Goal: Task Accomplishment & Management: Complete application form

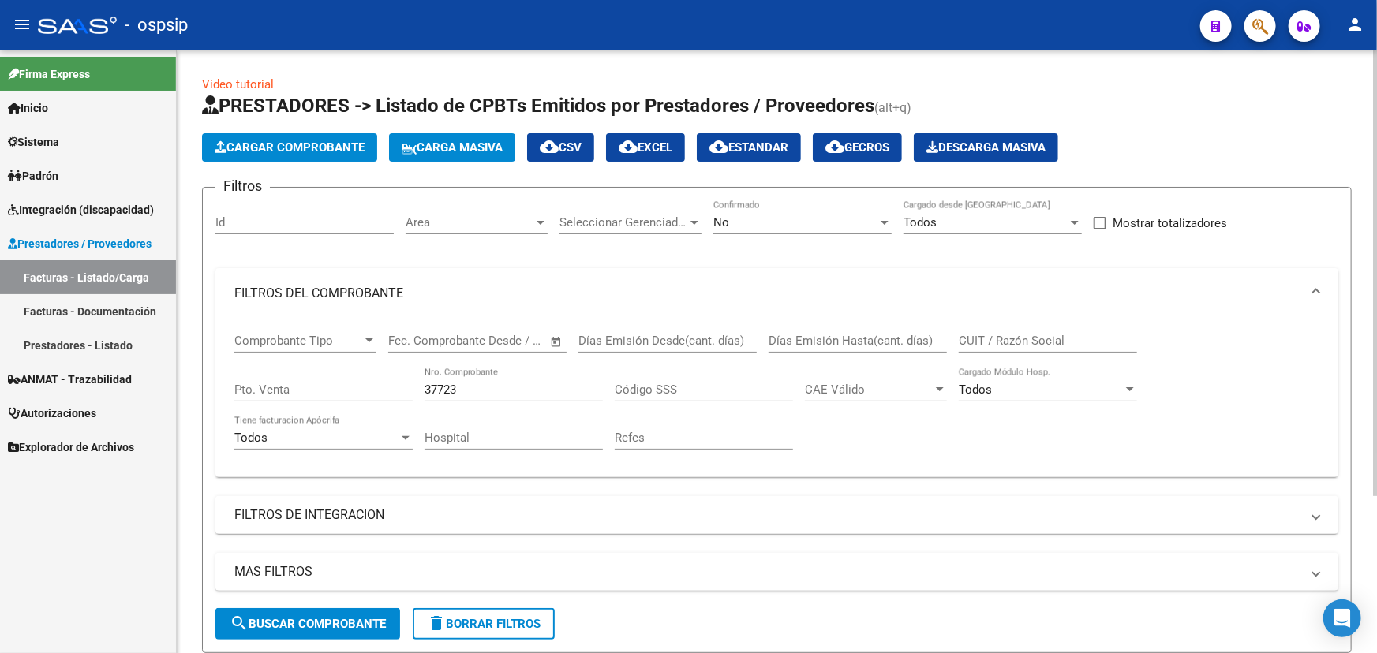
scroll to position [213, 0]
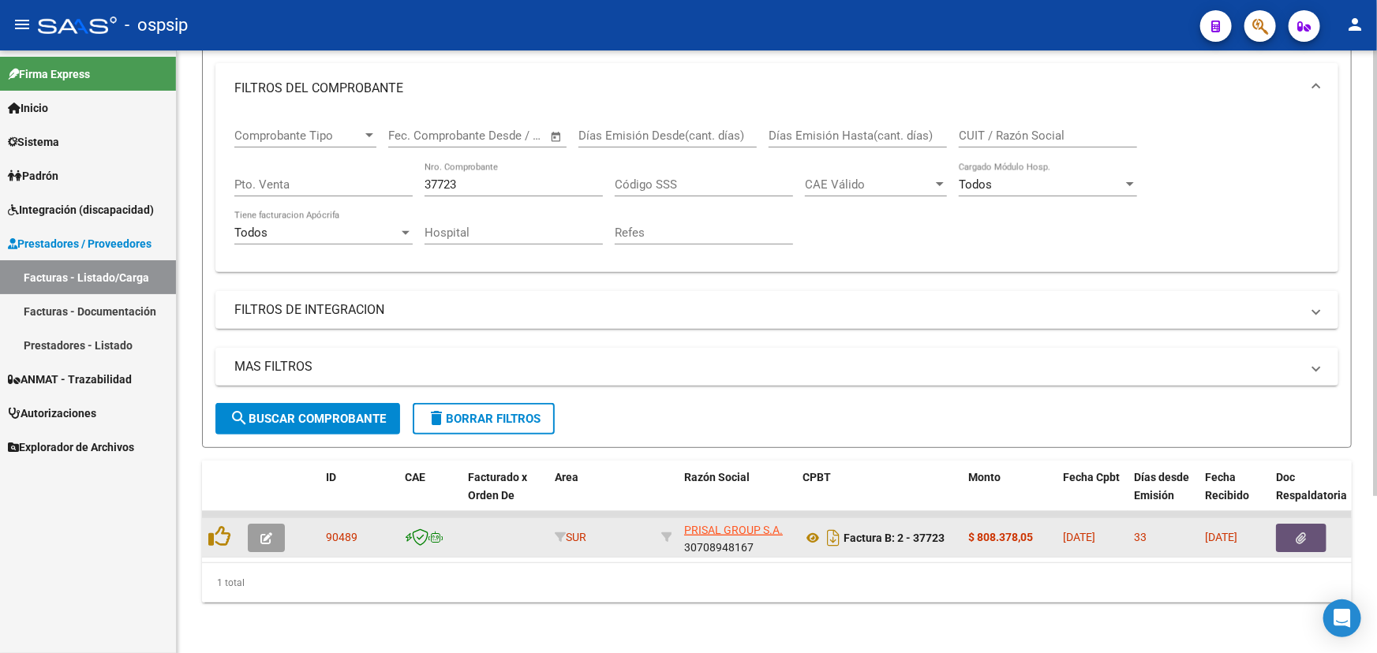
click at [1299, 524] on button "button" at bounding box center [1301, 538] width 51 height 28
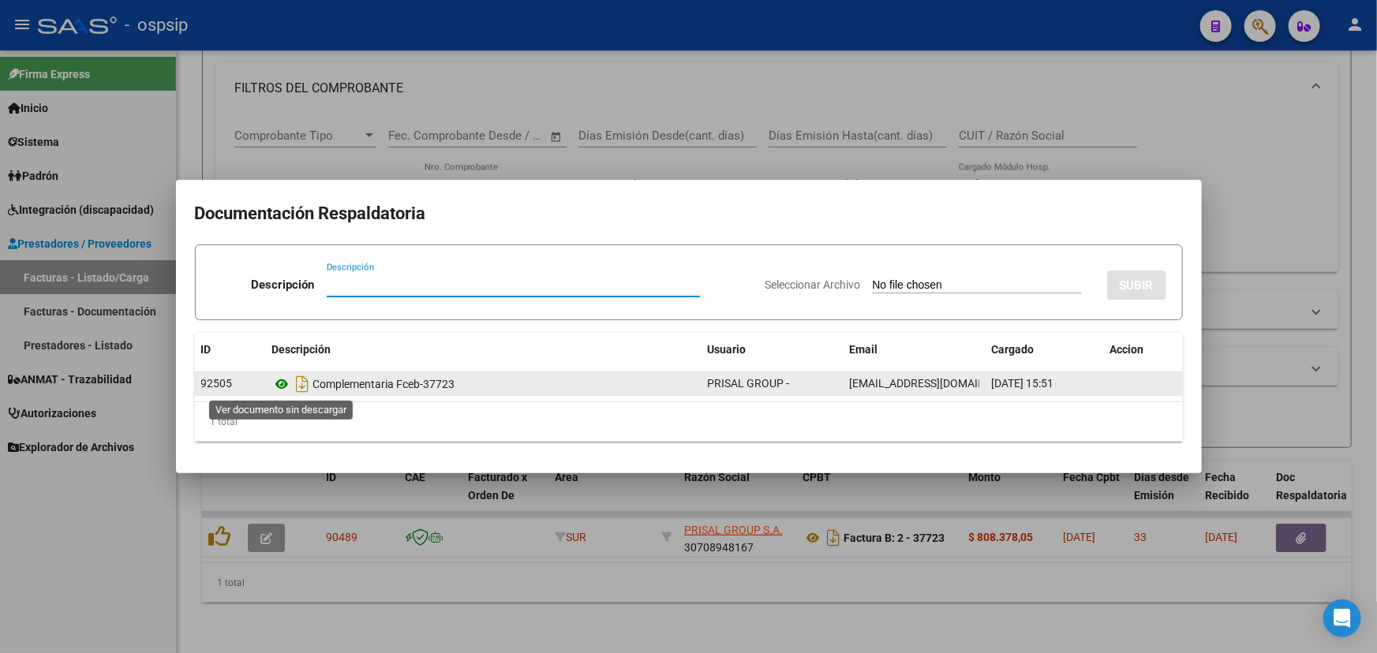
click at [288, 384] on icon at bounding box center [282, 384] width 21 height 19
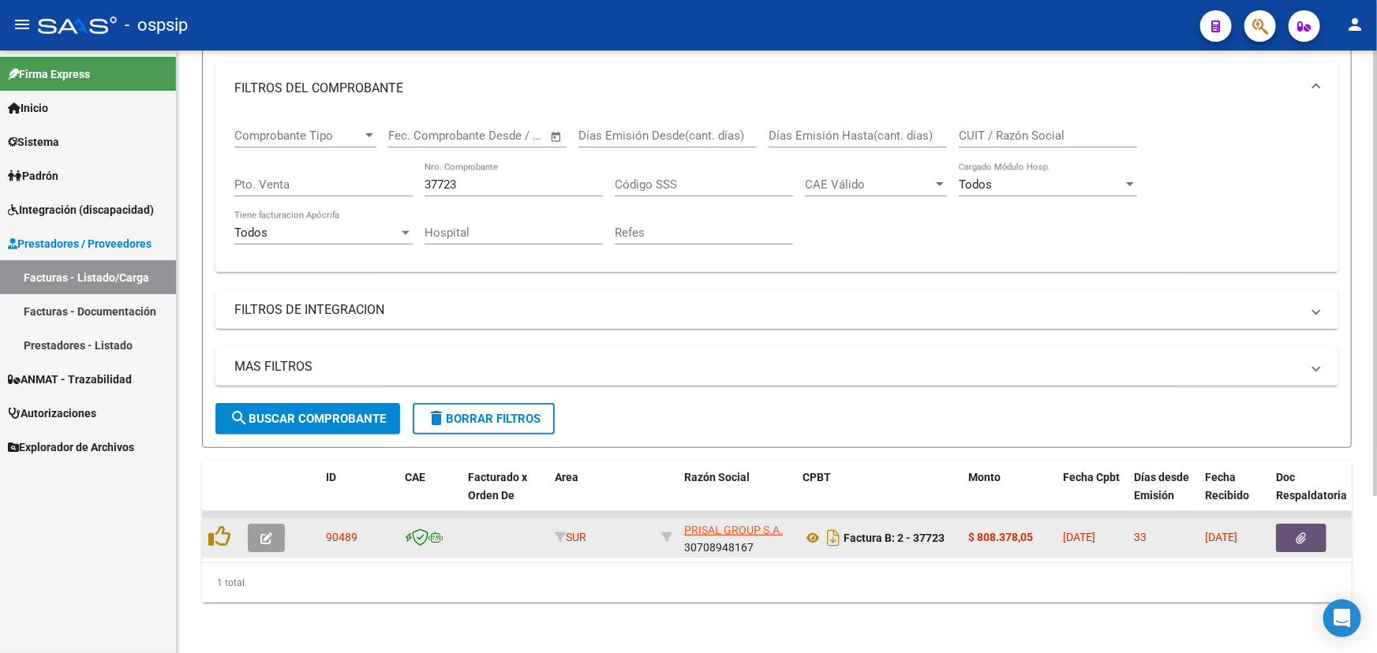
click at [273, 524] on button "button" at bounding box center [266, 538] width 37 height 28
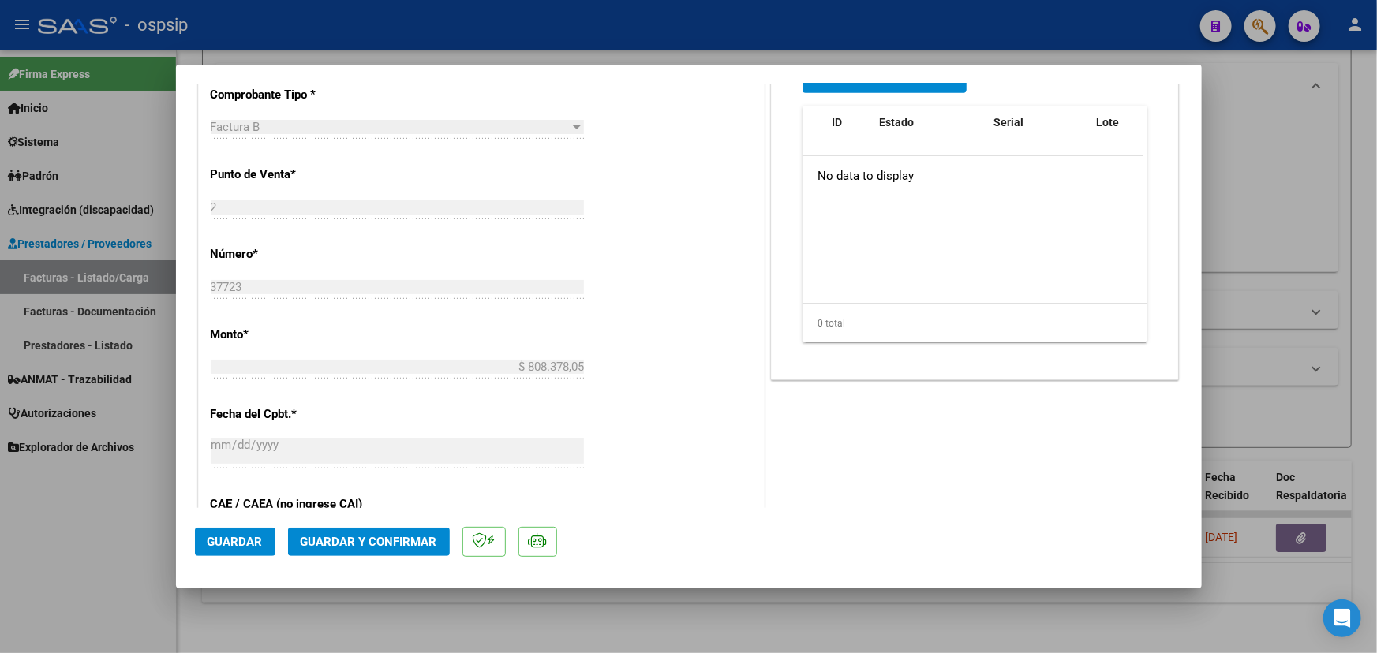
scroll to position [430, 0]
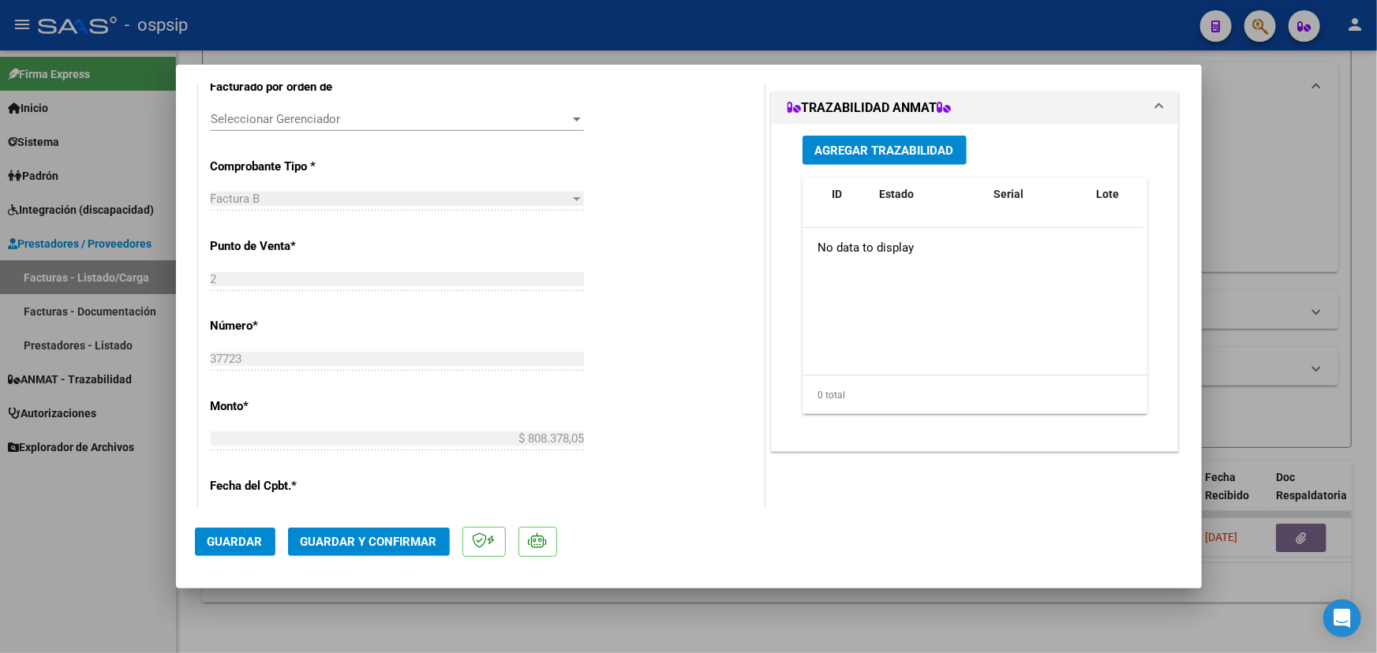
click at [874, 150] on span "Agregar Trazabilidad" at bounding box center [884, 151] width 139 height 14
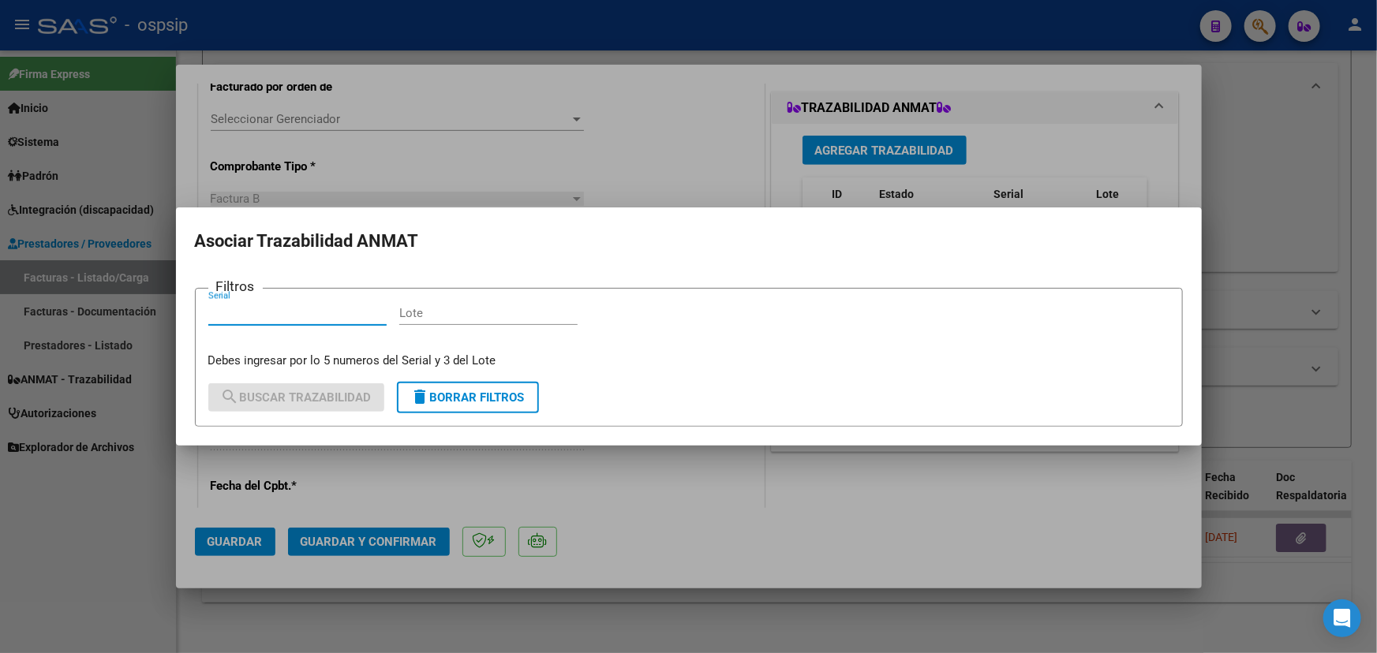
paste input "111754FFK2PM8W"
type input "111754FFK2PM8W"
paste input "5F0066A"
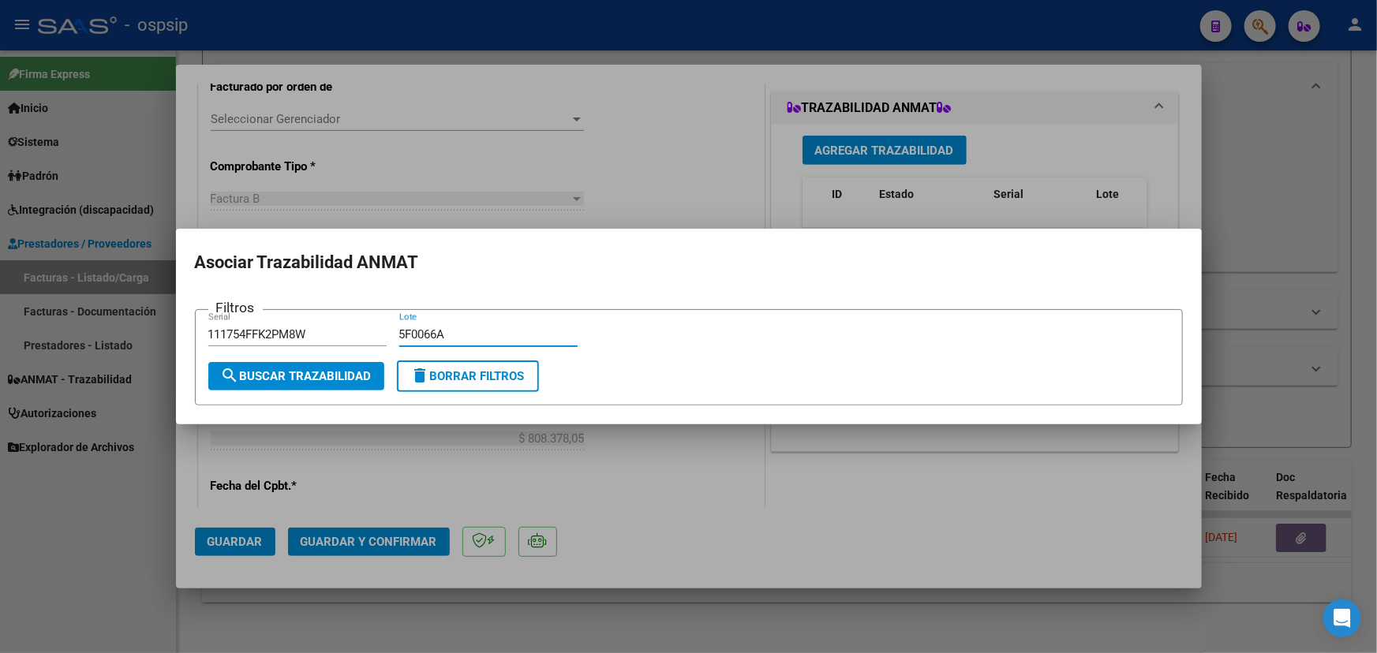
type input "5F0066A"
click at [333, 373] on span "search Buscar Trazabilidad" at bounding box center [296, 376] width 151 height 14
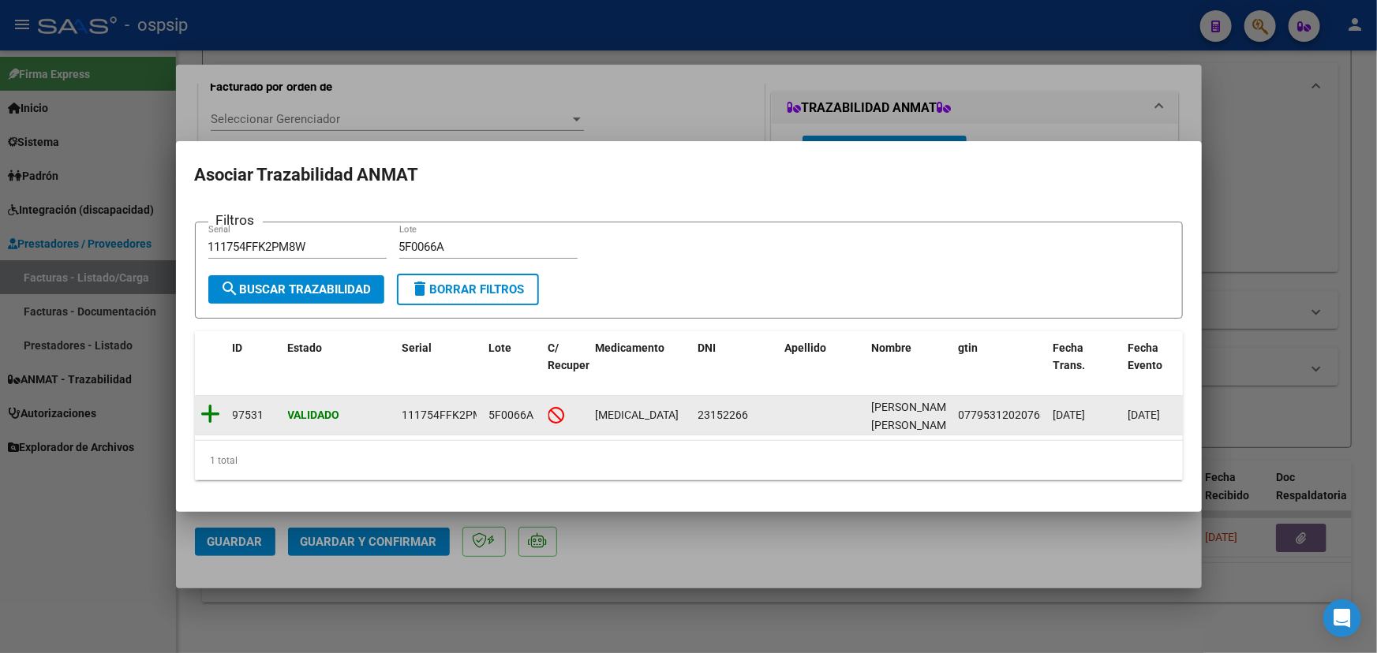
click at [214, 404] on icon at bounding box center [211, 414] width 20 height 22
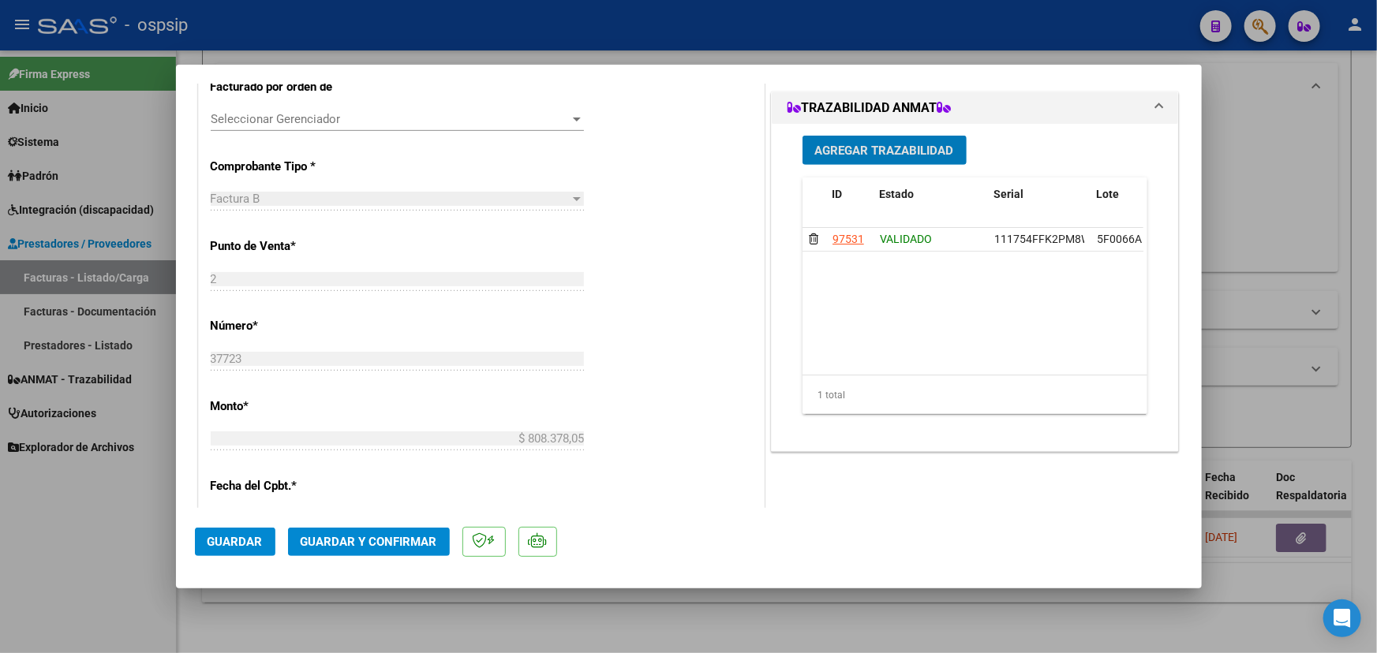
click at [860, 138] on button "Agregar Trazabilidad" at bounding box center [885, 150] width 164 height 29
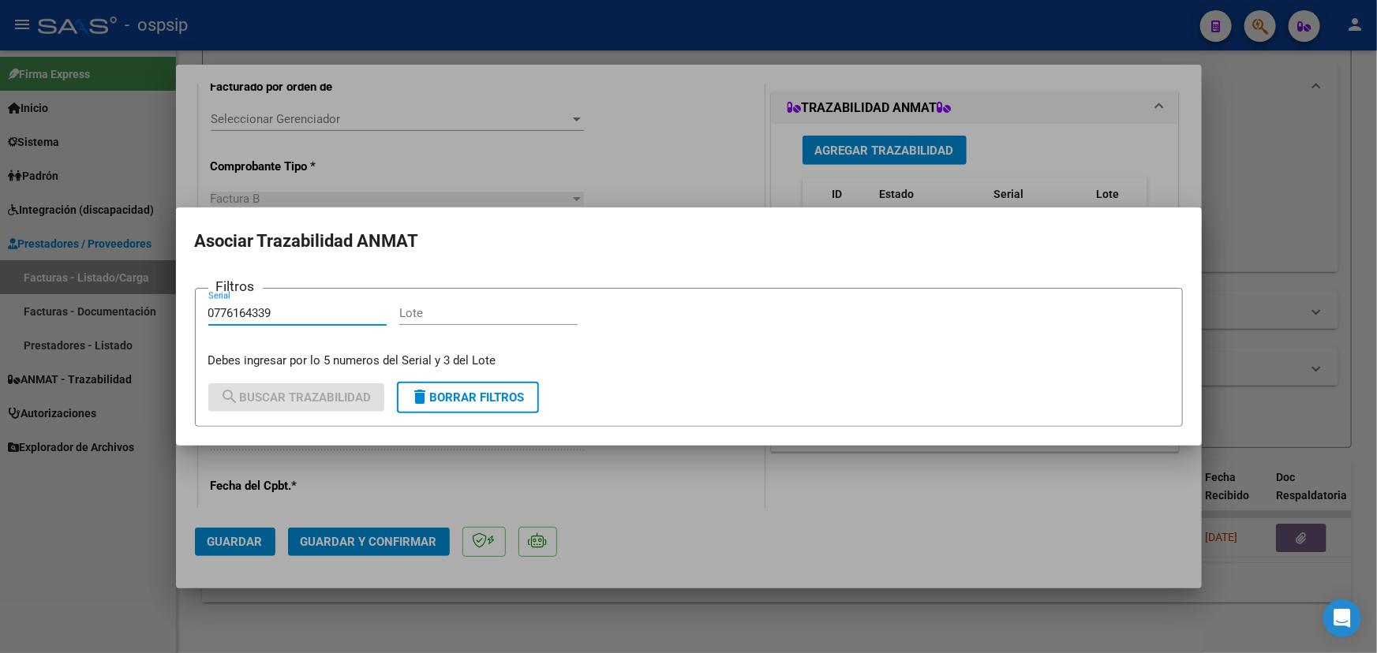
type input "0776164339"
paste input "RT6GP48"
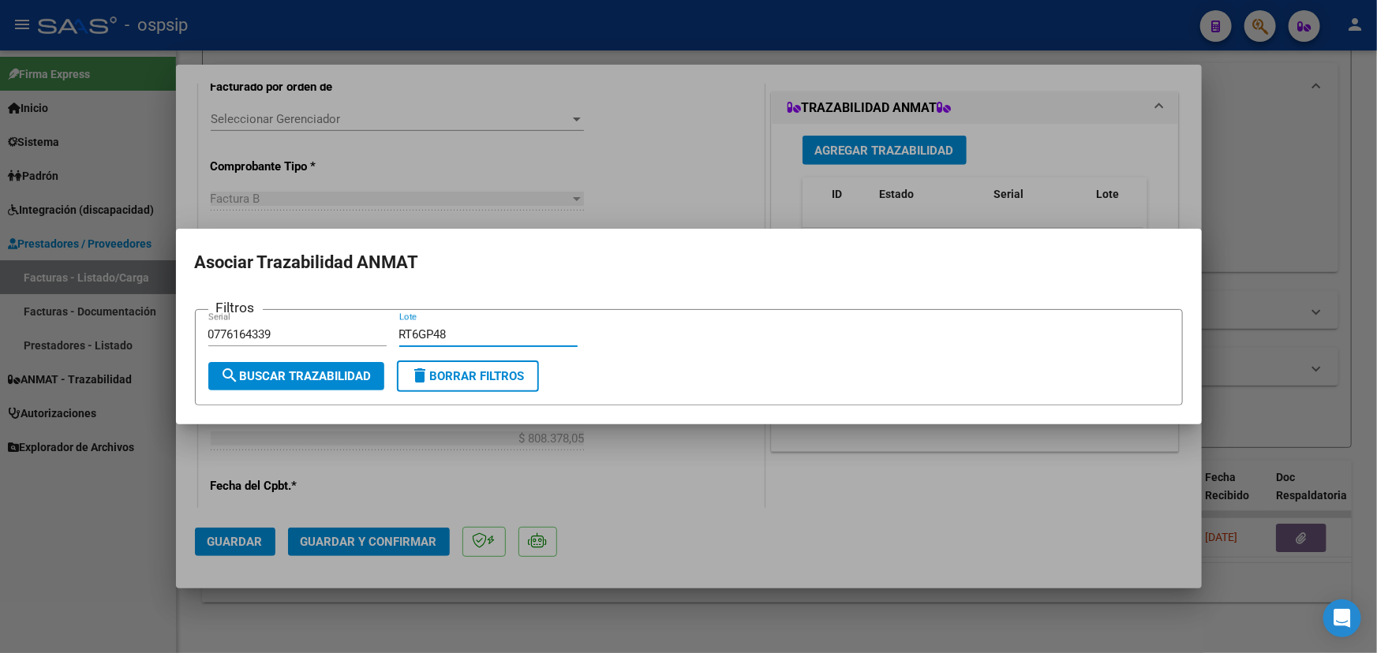
type input "RT6GP48"
click at [341, 385] on button "search Buscar Trazabilidad" at bounding box center [296, 376] width 176 height 28
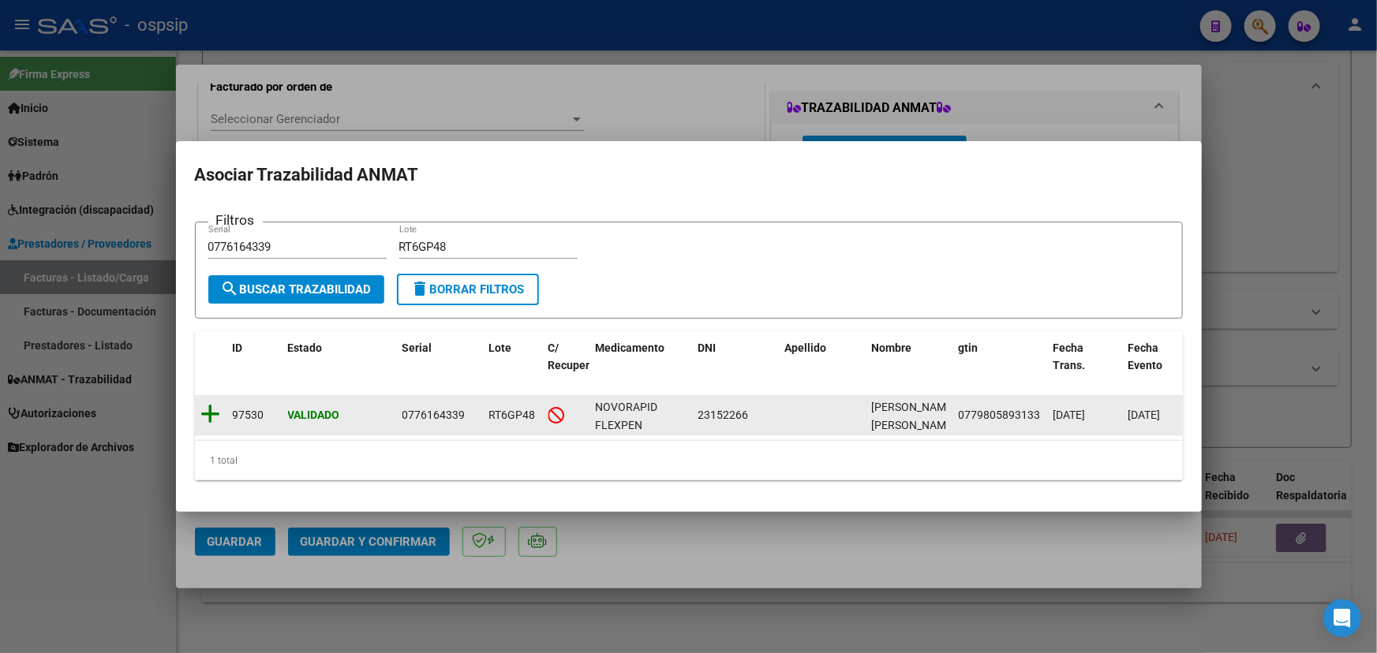
click at [201, 413] on icon at bounding box center [211, 414] width 20 height 22
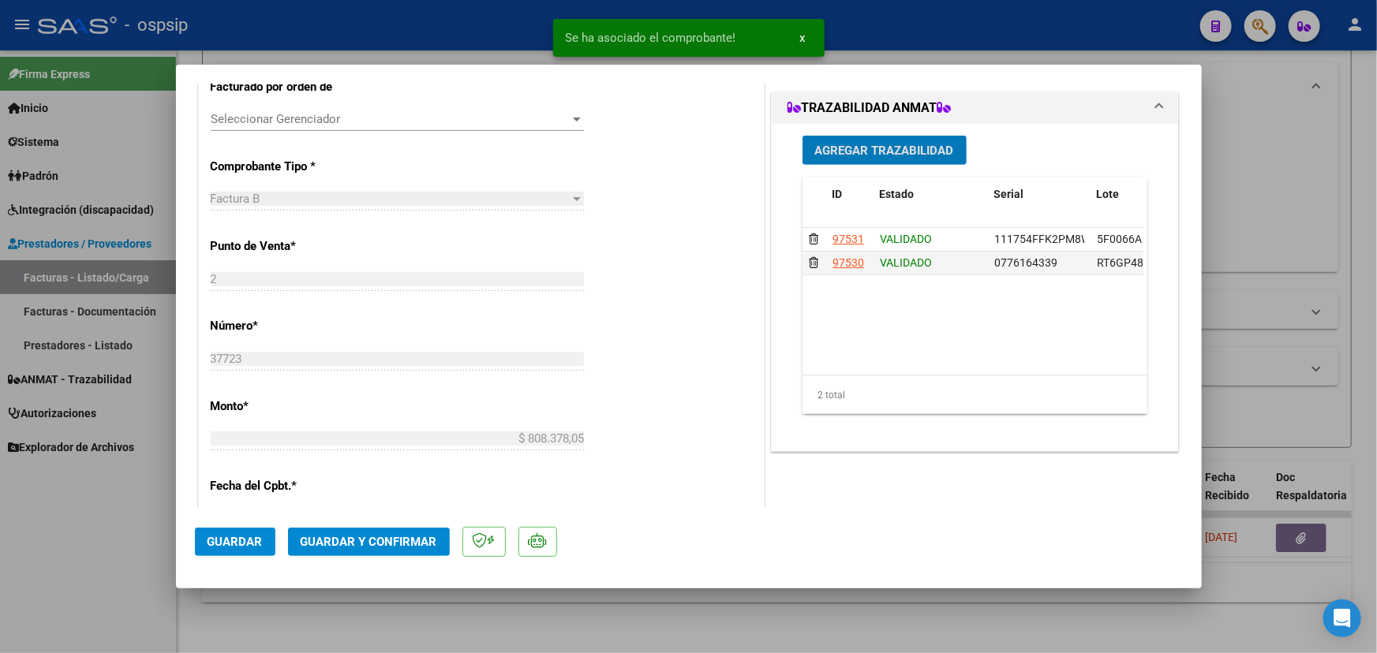
click at [378, 534] on button "Guardar y Confirmar" at bounding box center [369, 542] width 162 height 28
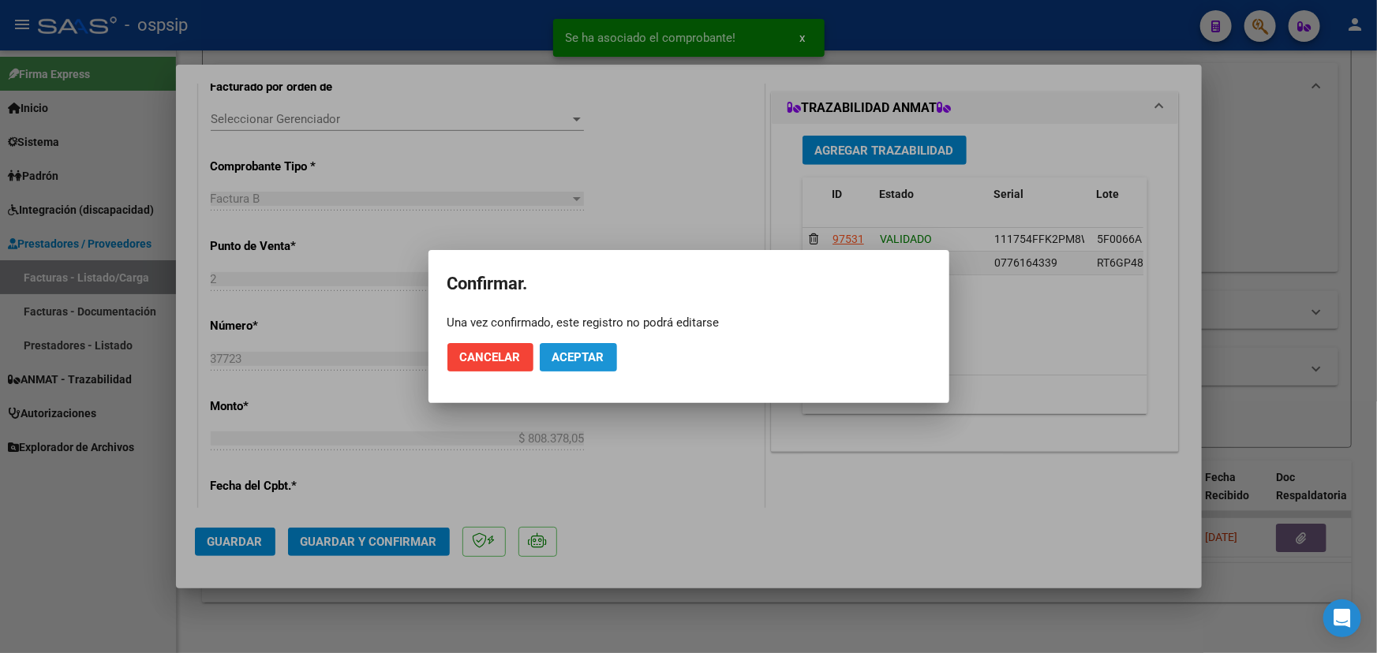
click at [592, 348] on button "Aceptar" at bounding box center [578, 357] width 77 height 28
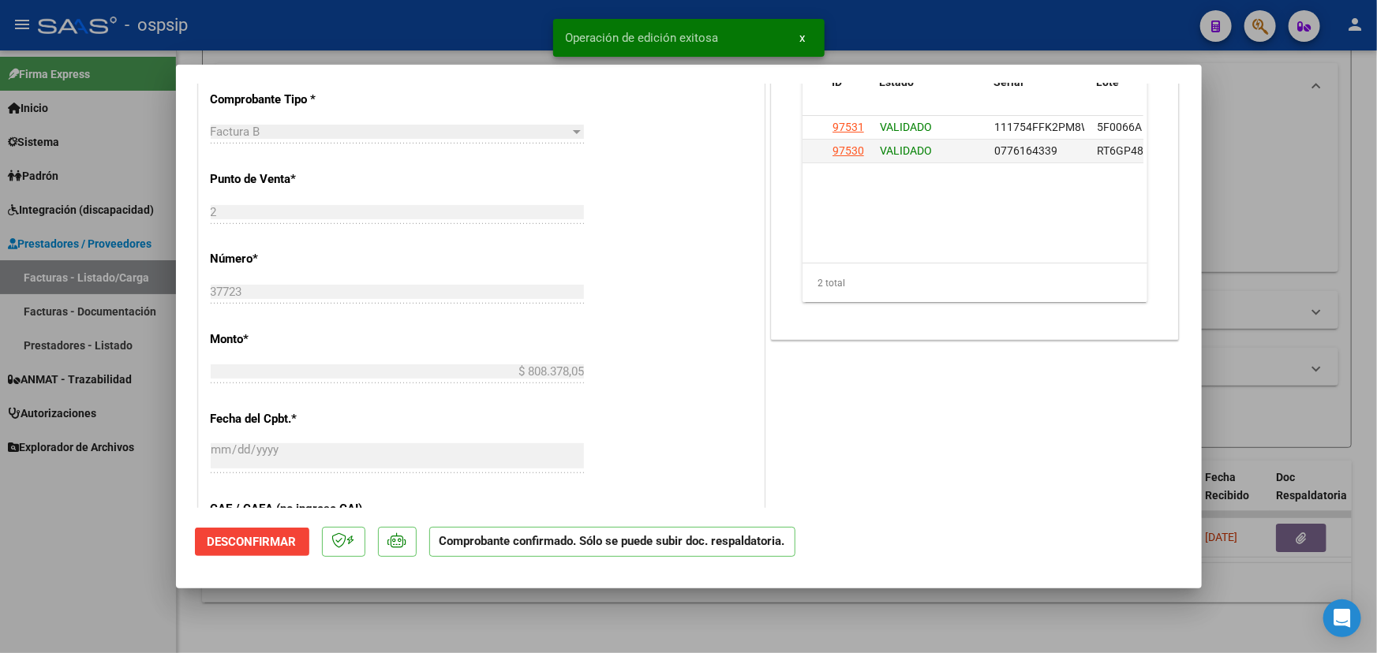
scroll to position [574, 0]
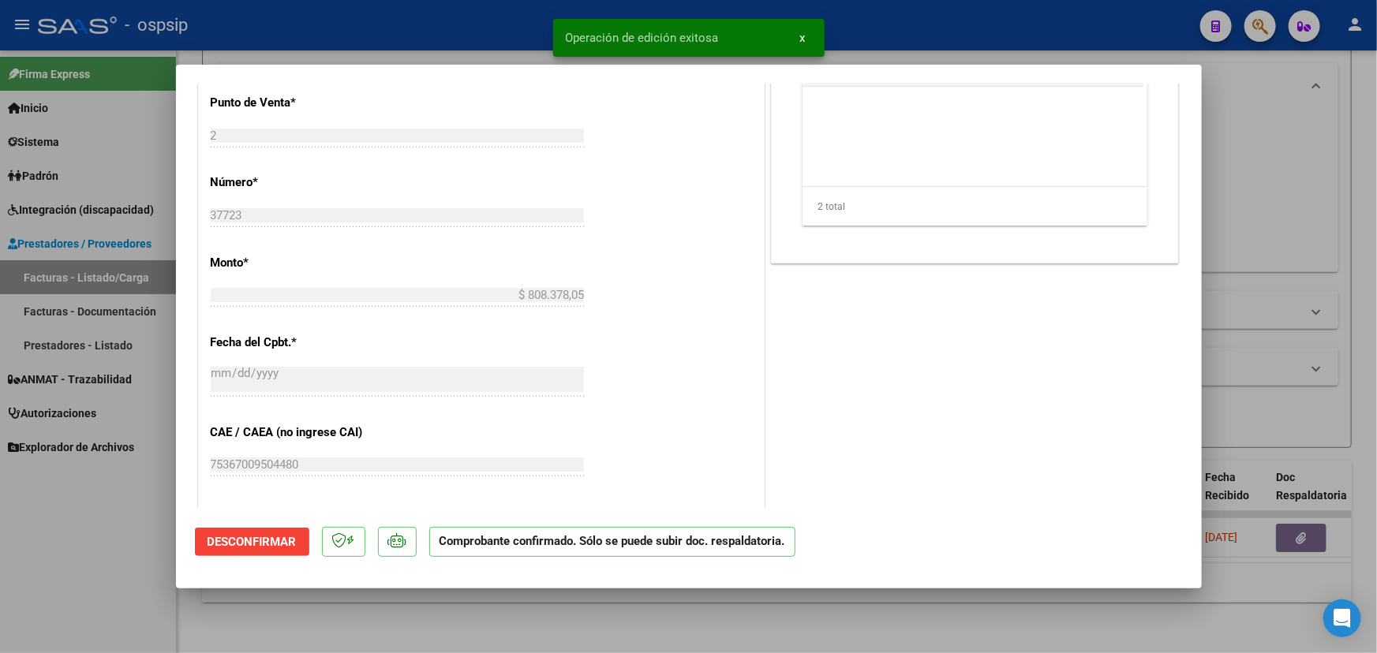
type input "$ 0,00"
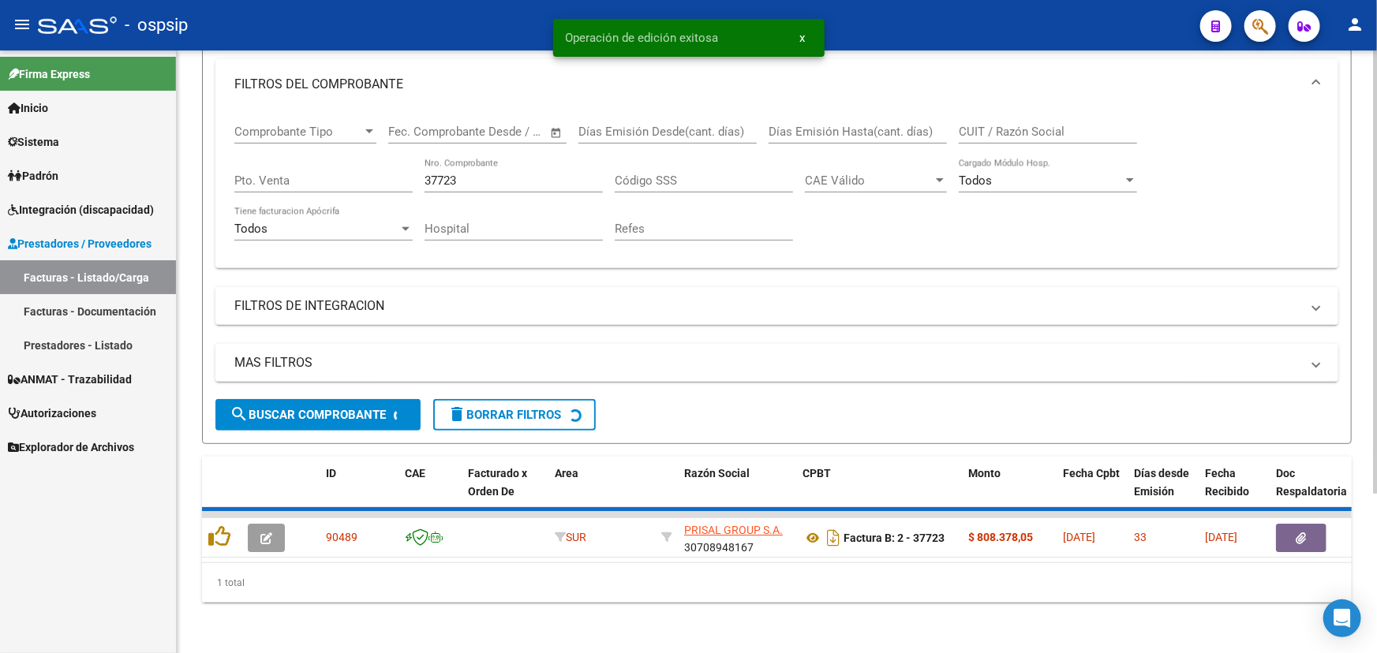
scroll to position [190, 0]
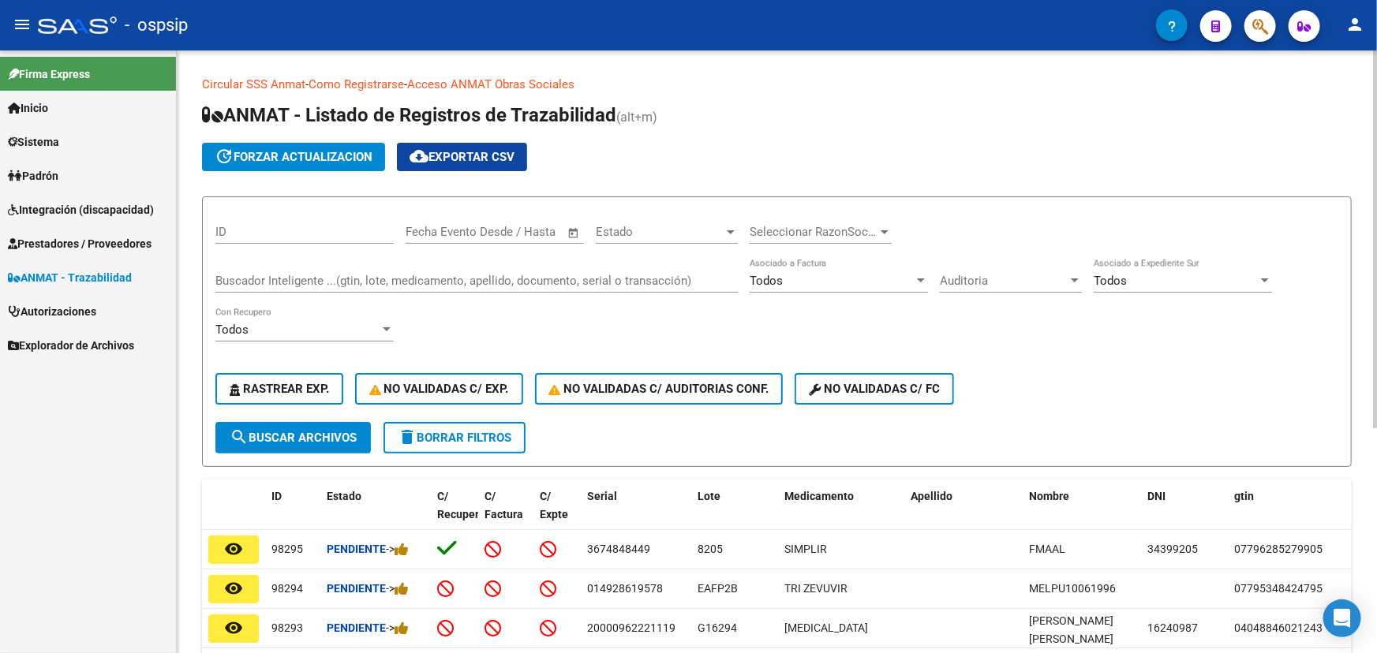
click at [308, 270] on div "Buscador Inteligente ...(gtin, lote, medicamento, apellido, documento, serial o…" at bounding box center [476, 276] width 522 height 34
drag, startPoint x: 308, startPoint y: 269, endPoint x: 296, endPoint y: 276, distance: 13.8
click at [296, 276] on input "Buscador Inteligente ...(gtin, lote, medicamento, apellido, documento, serial o…" at bounding box center [476, 281] width 522 height 14
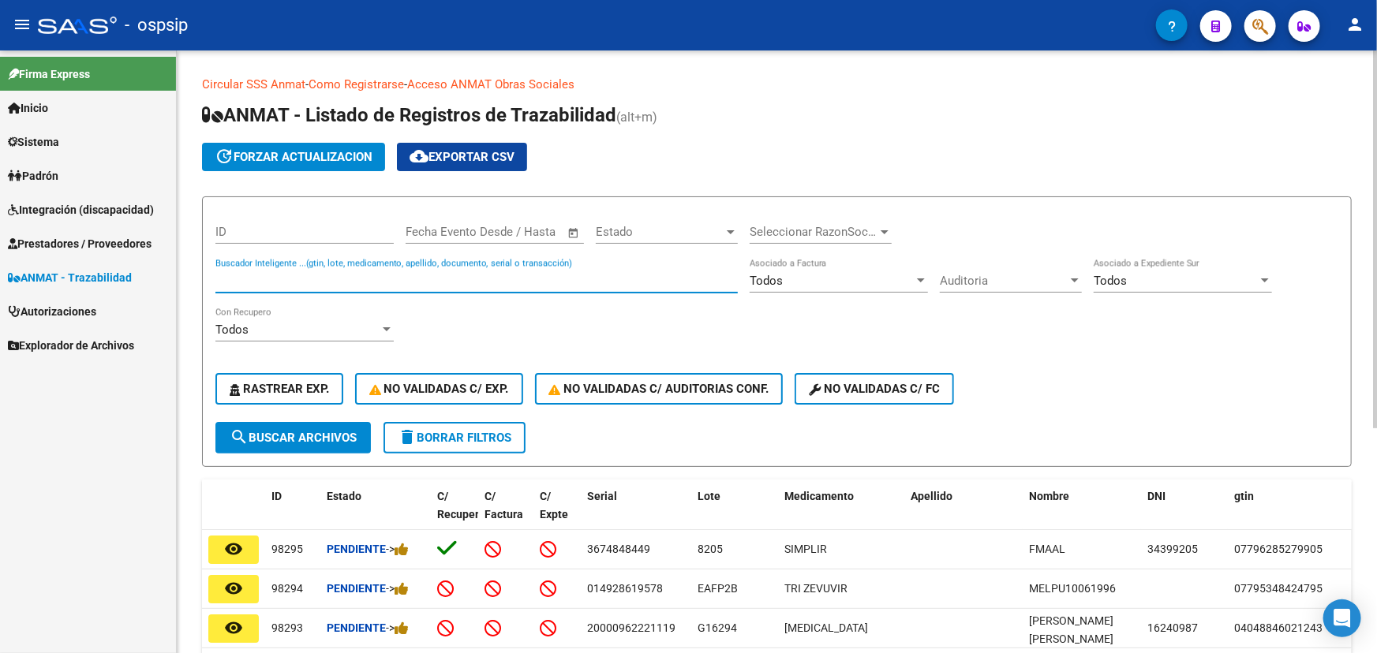
paste input "7798168950000A375824"
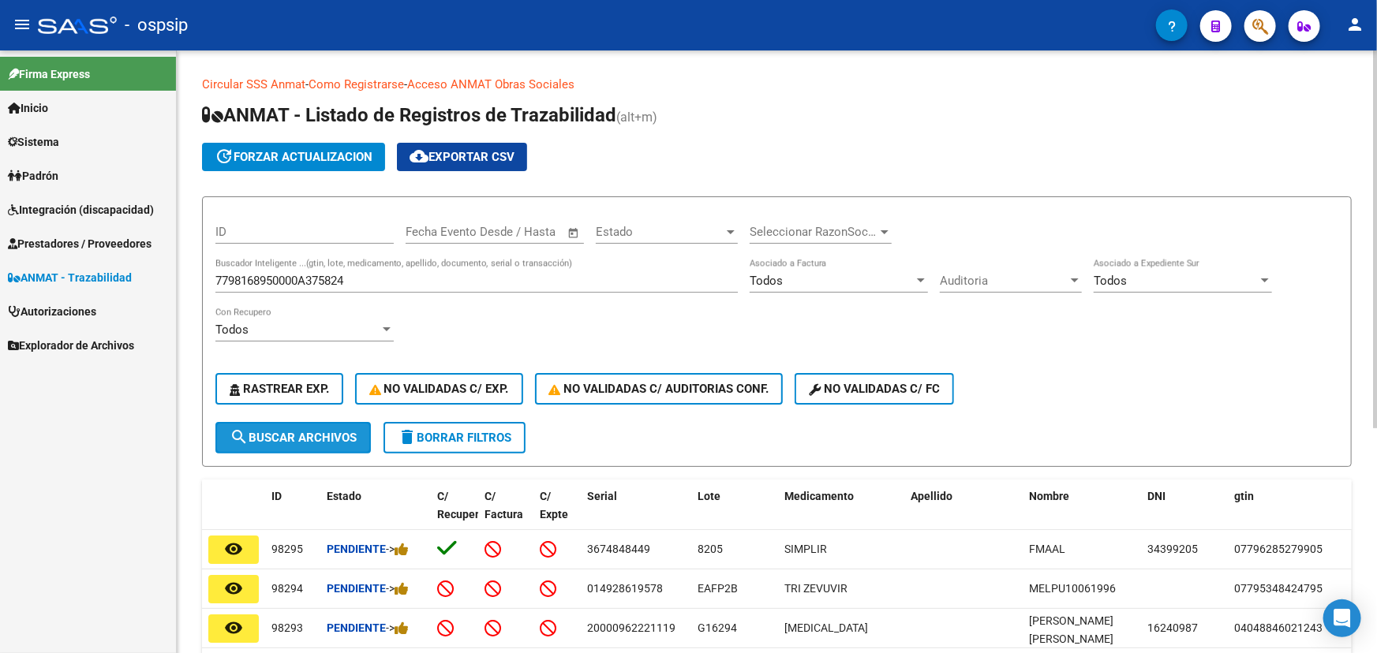
click at [299, 442] on button "search Buscar Archivos" at bounding box center [292, 438] width 155 height 32
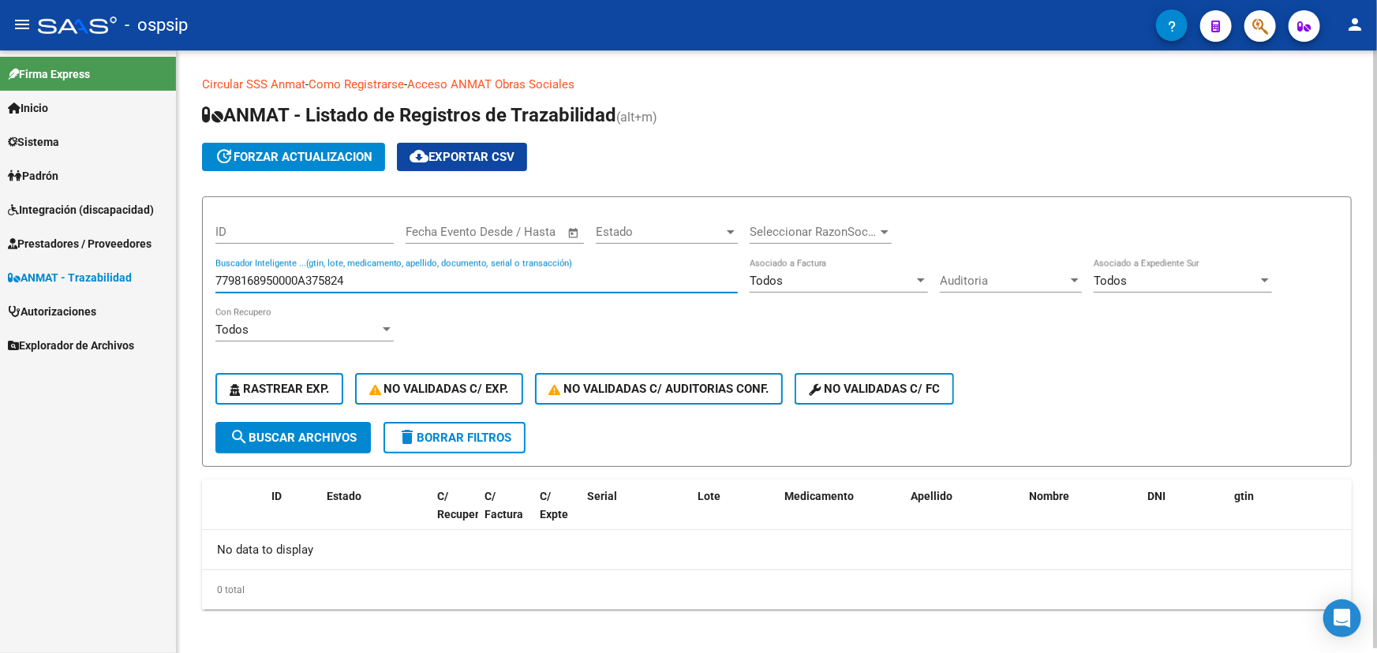
click at [290, 282] on input "7798168950000A375824" at bounding box center [476, 281] width 522 height 14
paste input "111754FFK2PM8W"
click at [309, 445] on button "search Buscar Archivos" at bounding box center [292, 438] width 155 height 32
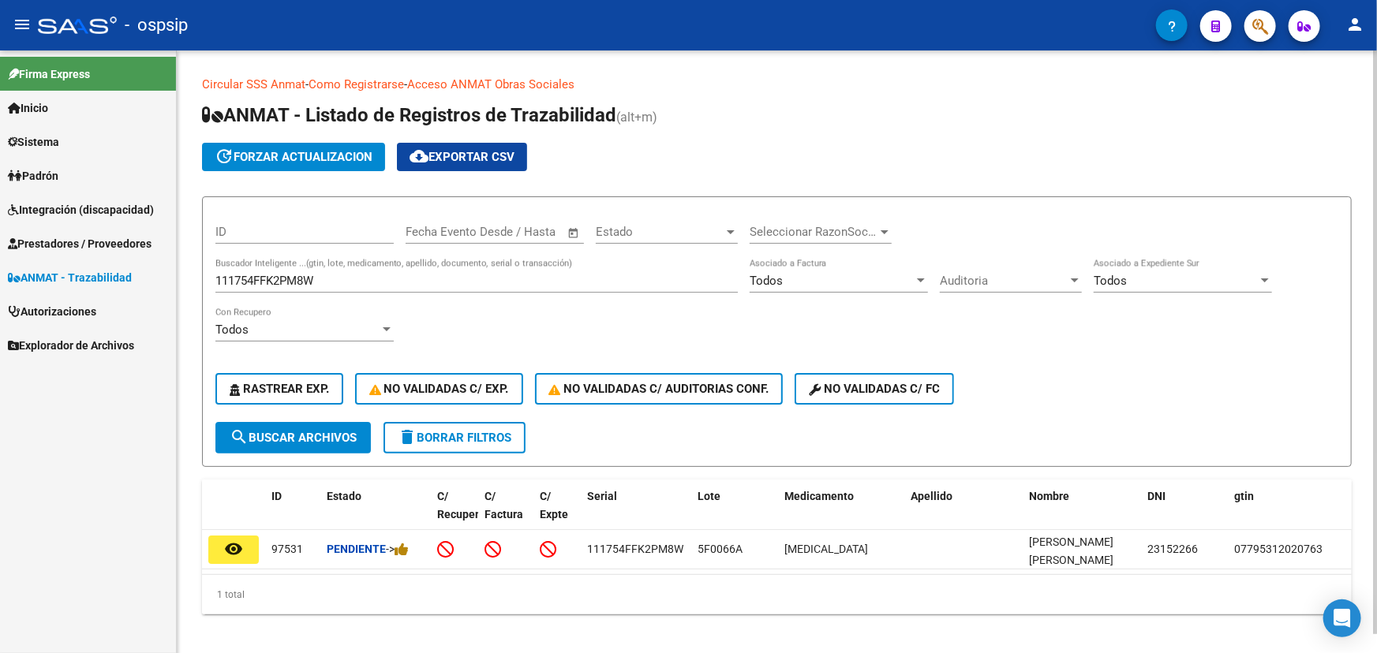
scroll to position [19, 0]
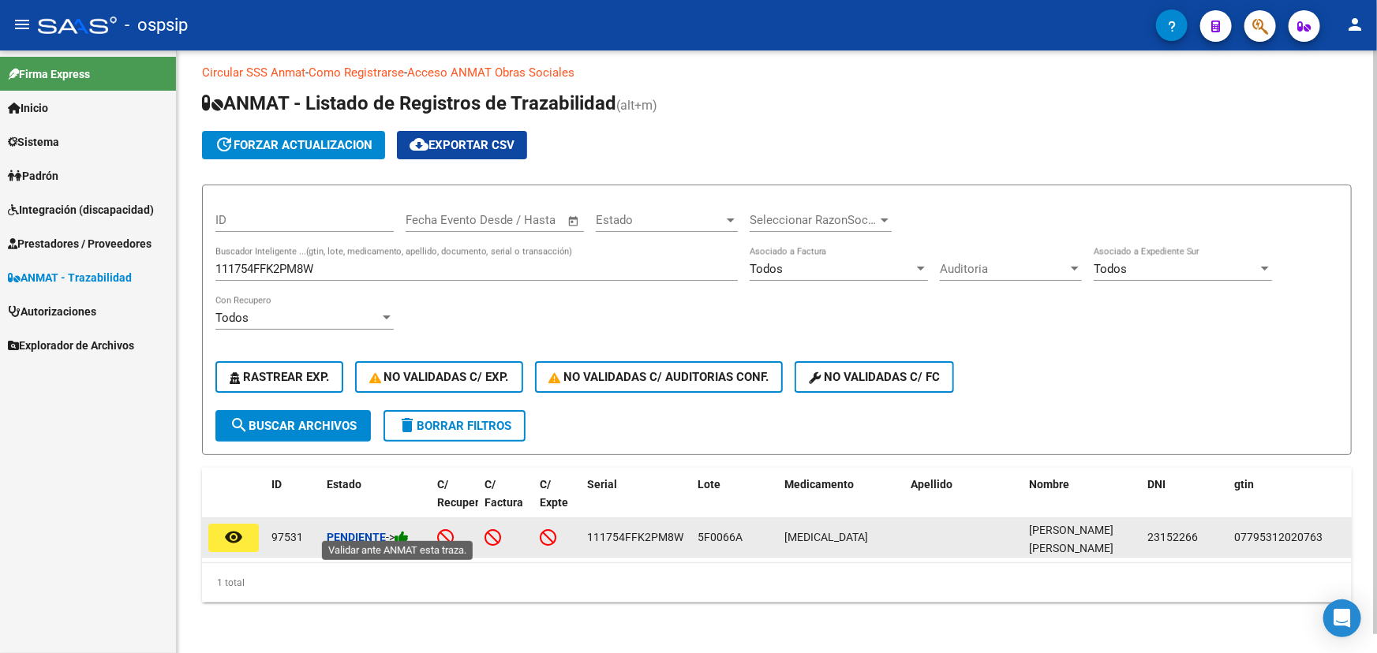
click at [409, 532] on icon at bounding box center [402, 537] width 14 height 15
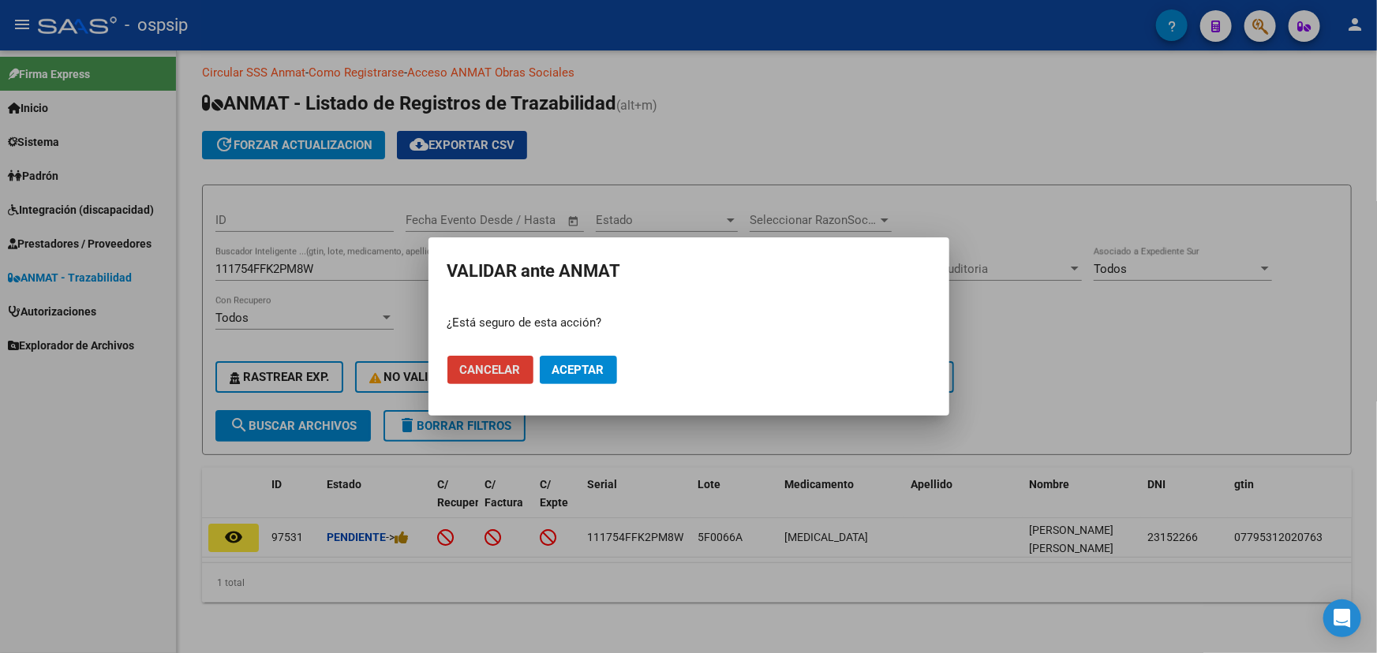
click at [598, 360] on button "Aceptar" at bounding box center [578, 370] width 77 height 28
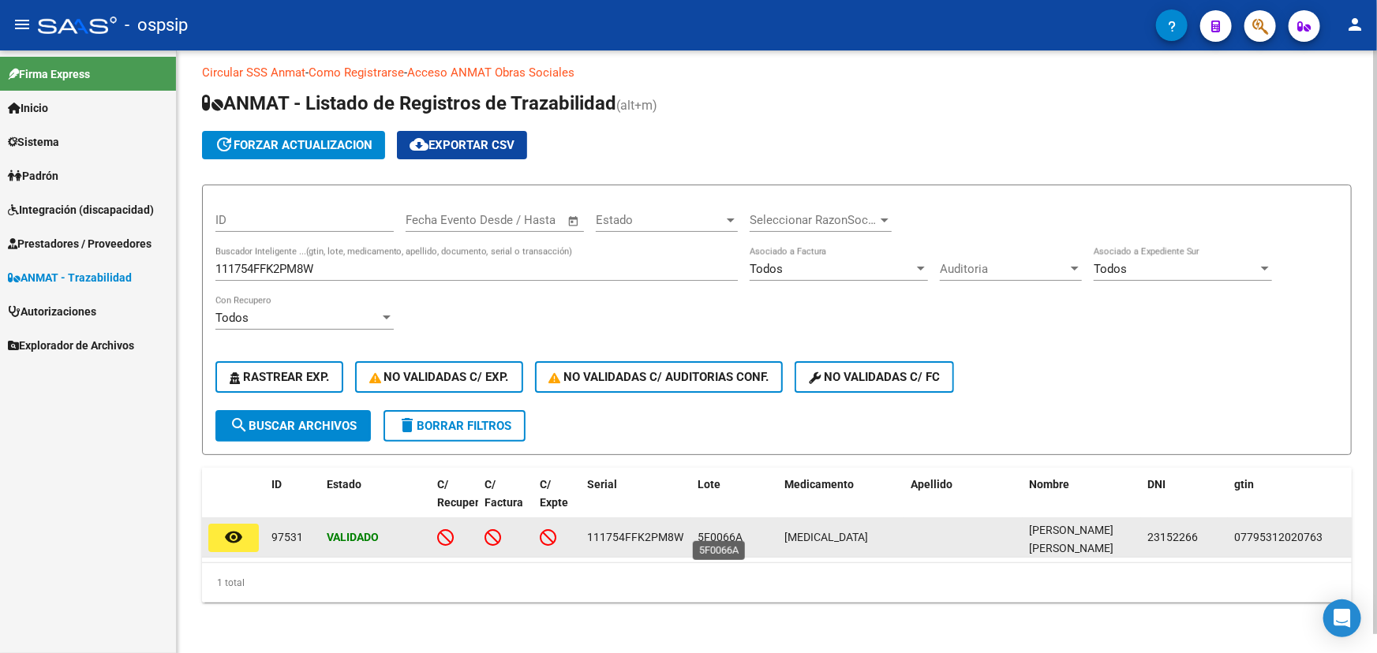
click at [722, 531] on span "5F0066A" at bounding box center [720, 537] width 45 height 13
copy span "5F0066A"
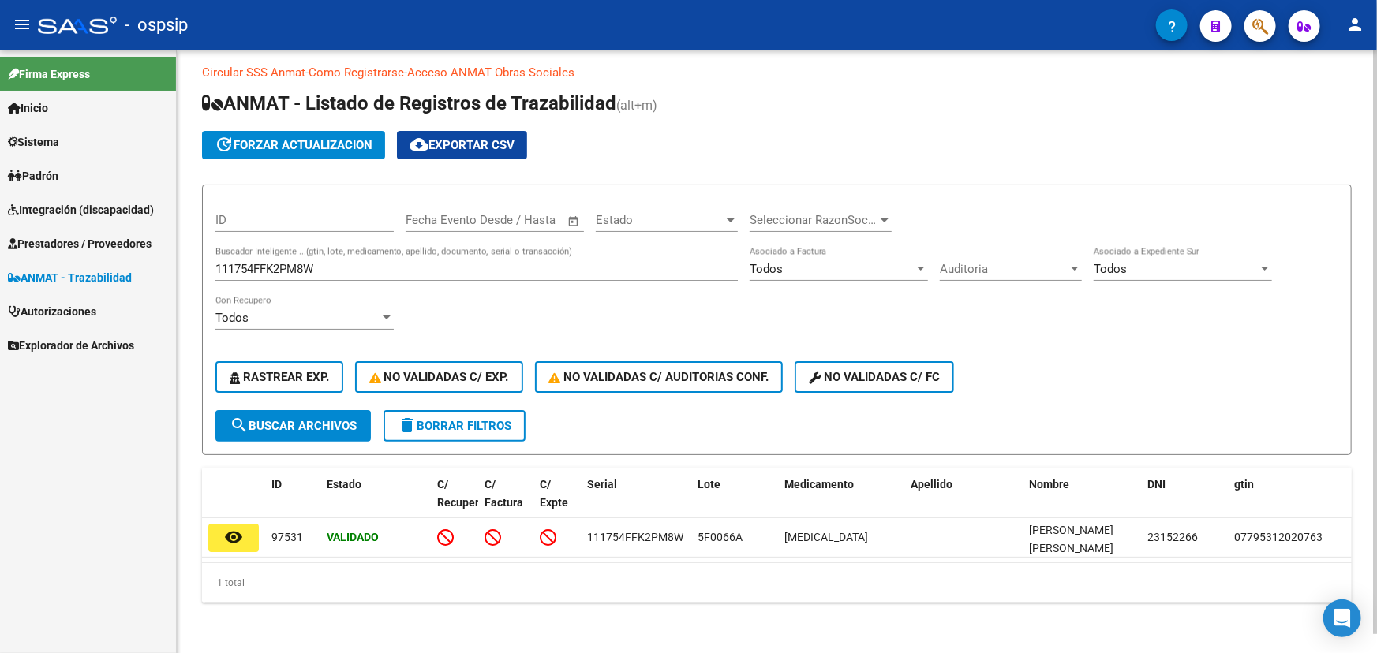
click at [265, 262] on input "111754FFK2PM8W" at bounding box center [476, 269] width 522 height 14
paste input "0776164339"
type input "0776164339"
click at [329, 420] on span "search Buscar Archivos" at bounding box center [293, 426] width 127 height 14
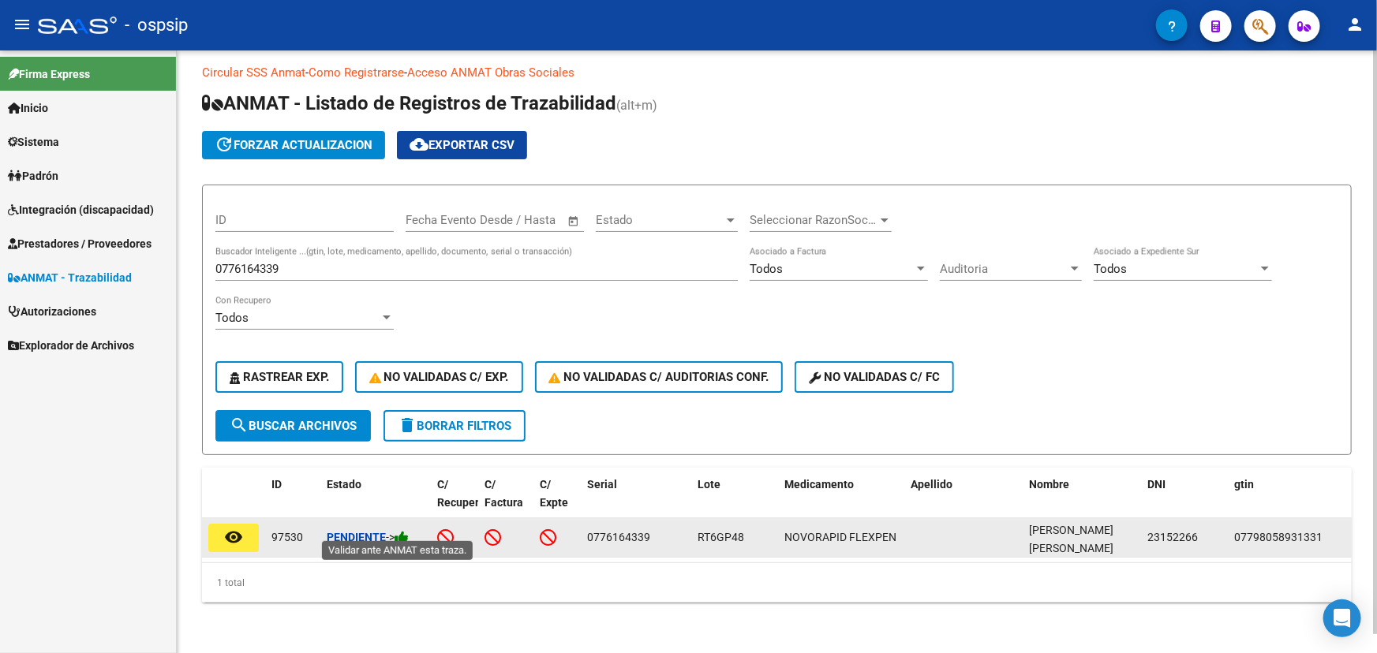
click at [409, 530] on icon at bounding box center [402, 537] width 14 height 15
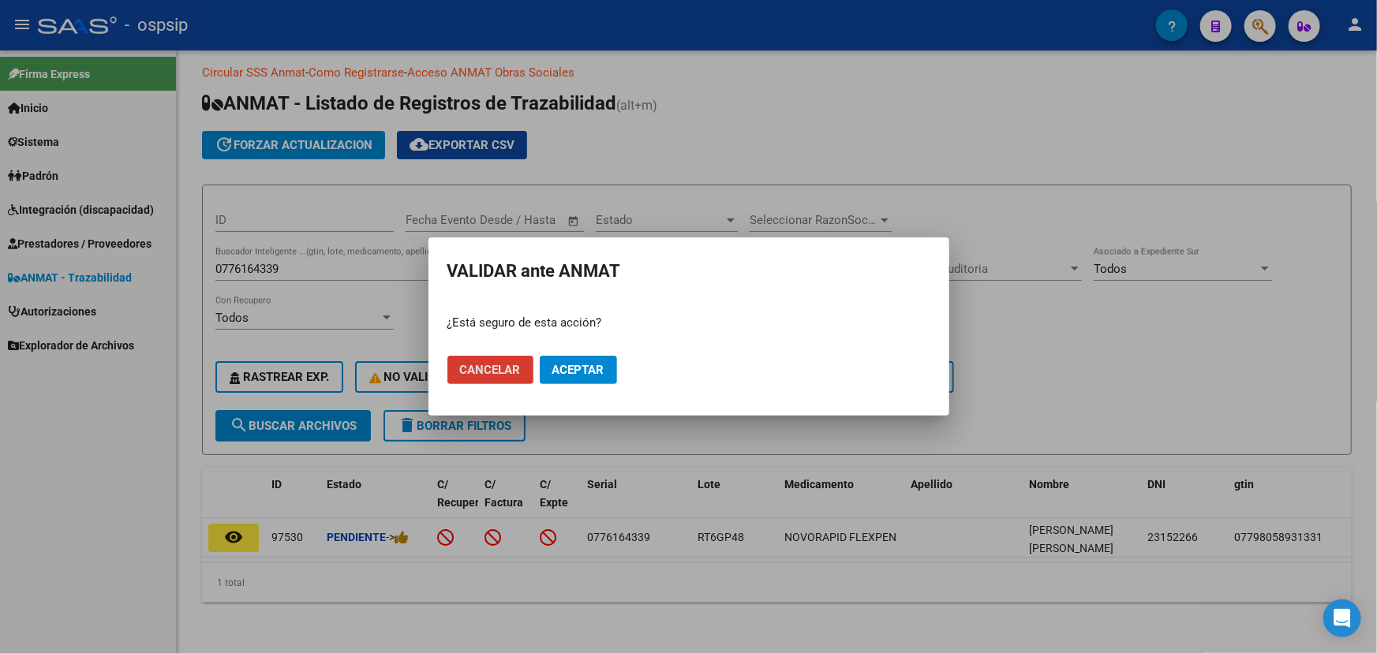
click at [563, 368] on span "Aceptar" at bounding box center [578, 370] width 52 height 14
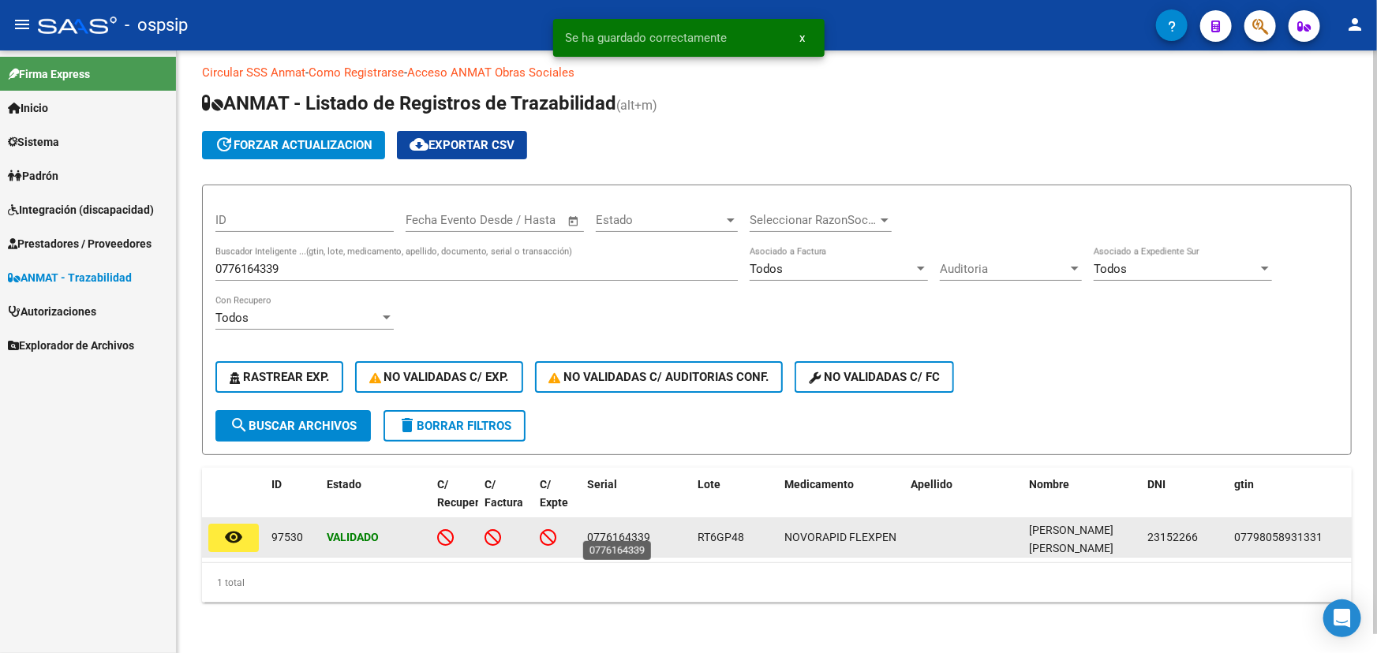
click at [610, 531] on span "0776164339" at bounding box center [618, 537] width 63 height 13
copy span "0776164339"
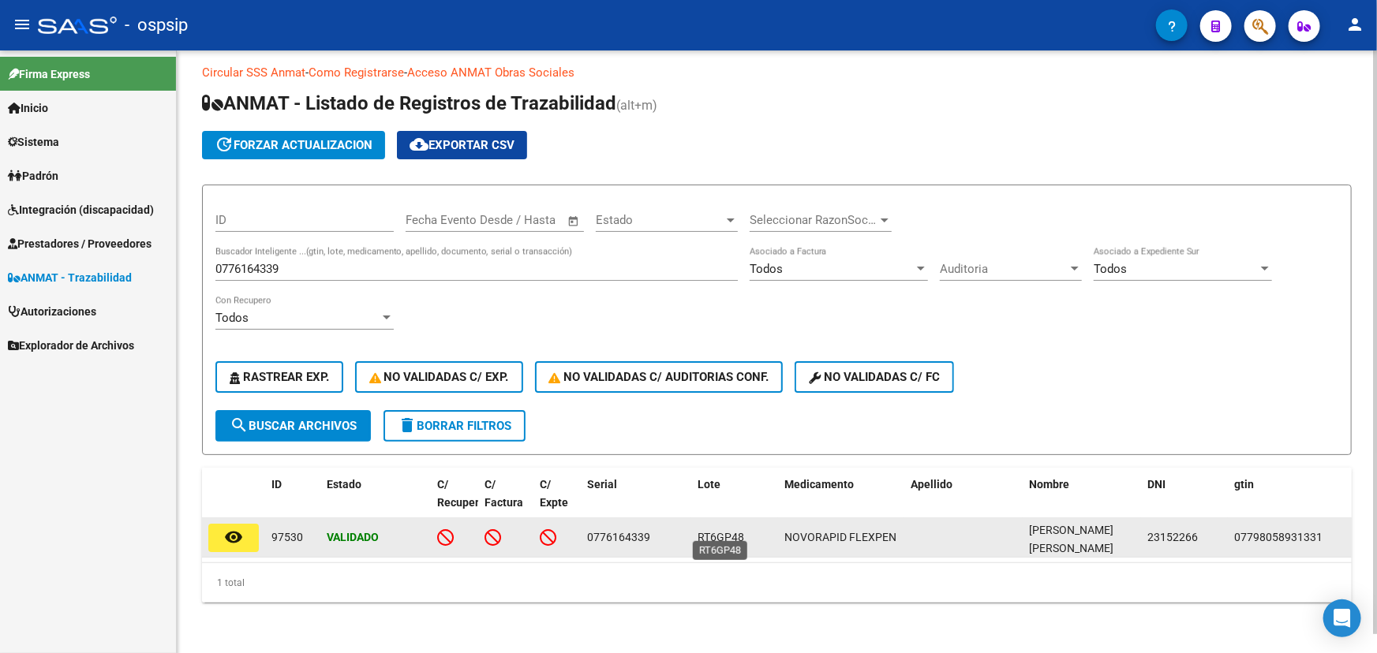
click at [714, 531] on span "RT6GP48" at bounding box center [721, 537] width 47 height 13
copy span "RT6GP48"
